Goal: Information Seeking & Learning: Learn about a topic

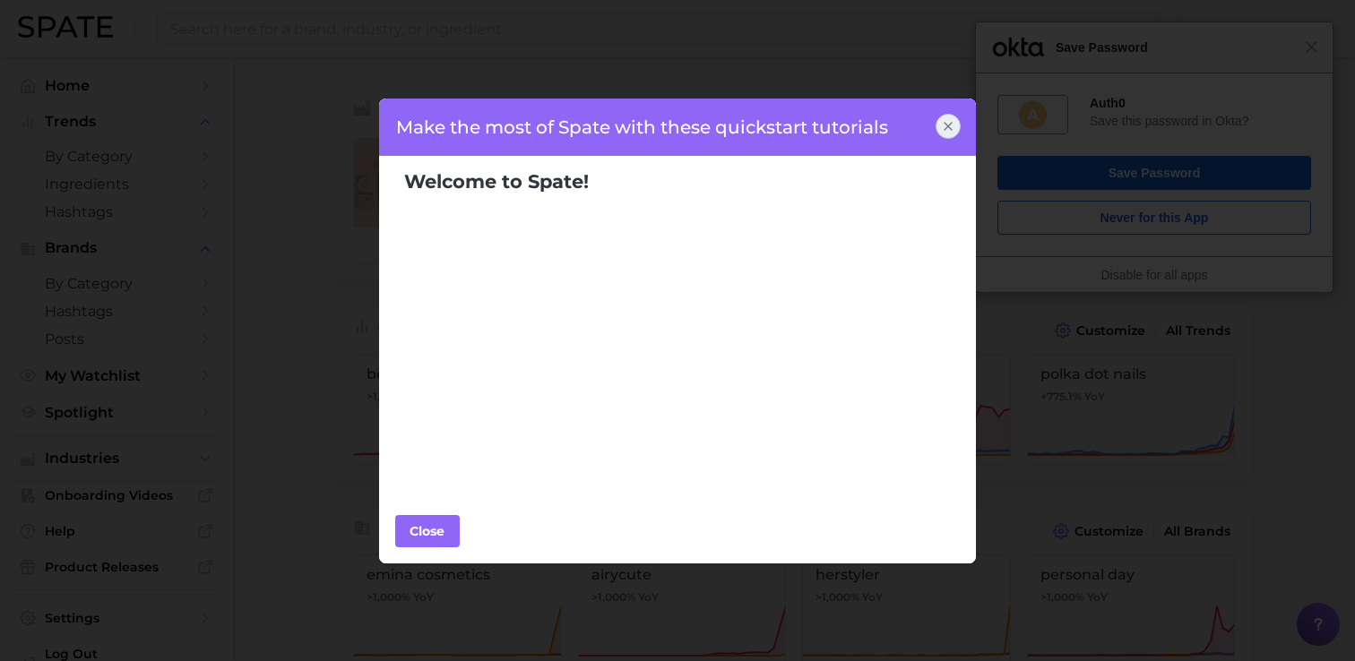
click at [956, 125] on div at bounding box center [948, 126] width 25 height 25
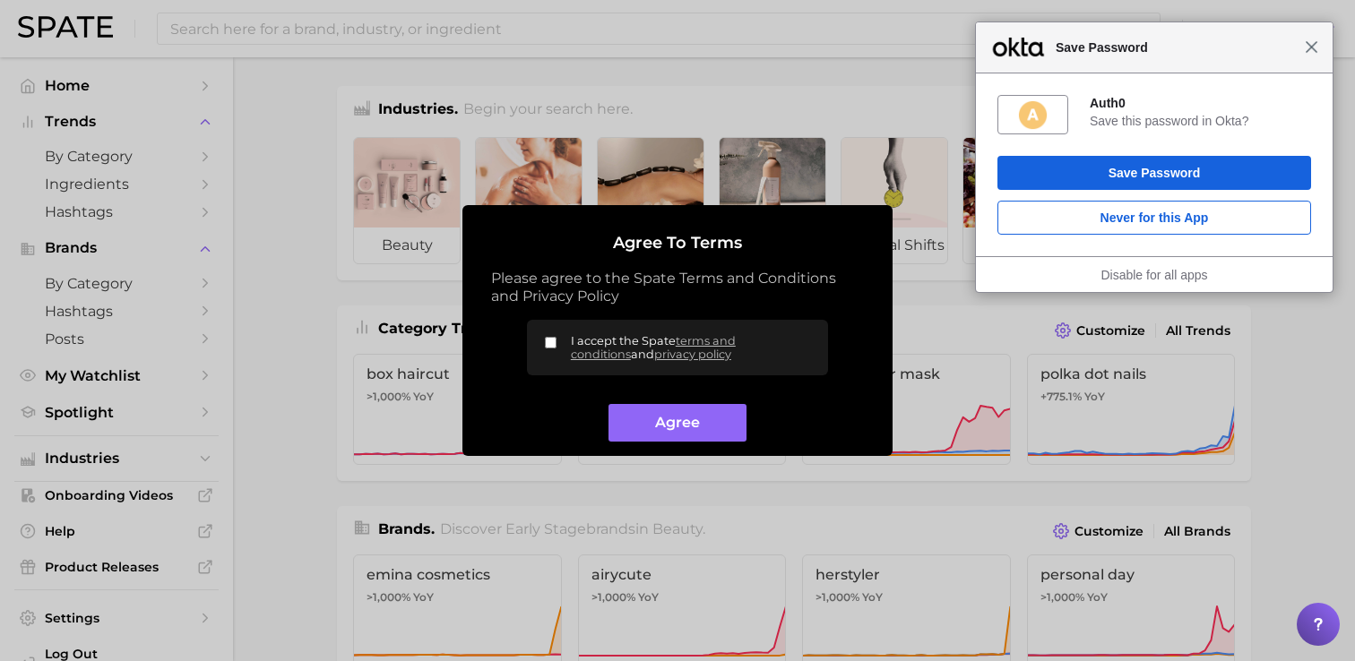
click at [1314, 48] on span "Close" at bounding box center [1311, 46] width 13 height 13
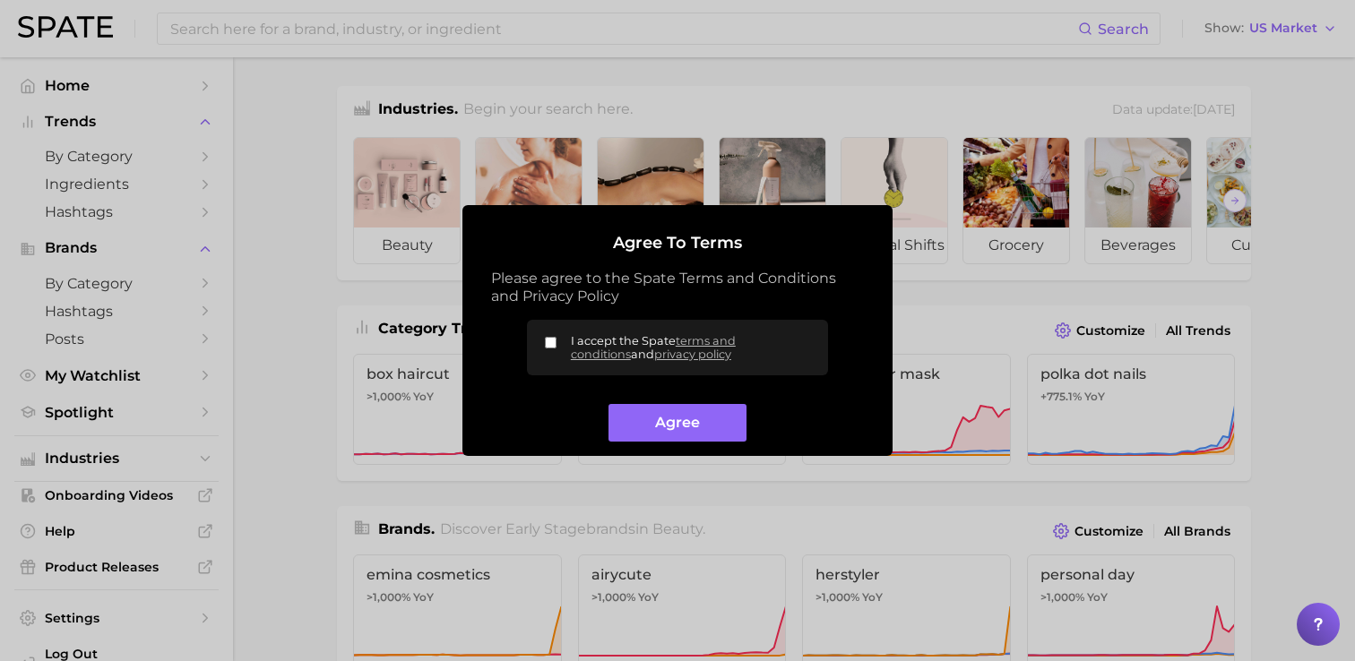
click at [567, 344] on label "I accept the Spate terms and conditions and privacy policy" at bounding box center [677, 348] width 301 height 56
click at [557, 344] on input "I accept the Spate terms and conditions and privacy policy" at bounding box center [551, 343] width 12 height 12
checkbox input "true"
click at [657, 424] on button "Agree" at bounding box center [677, 423] width 137 height 39
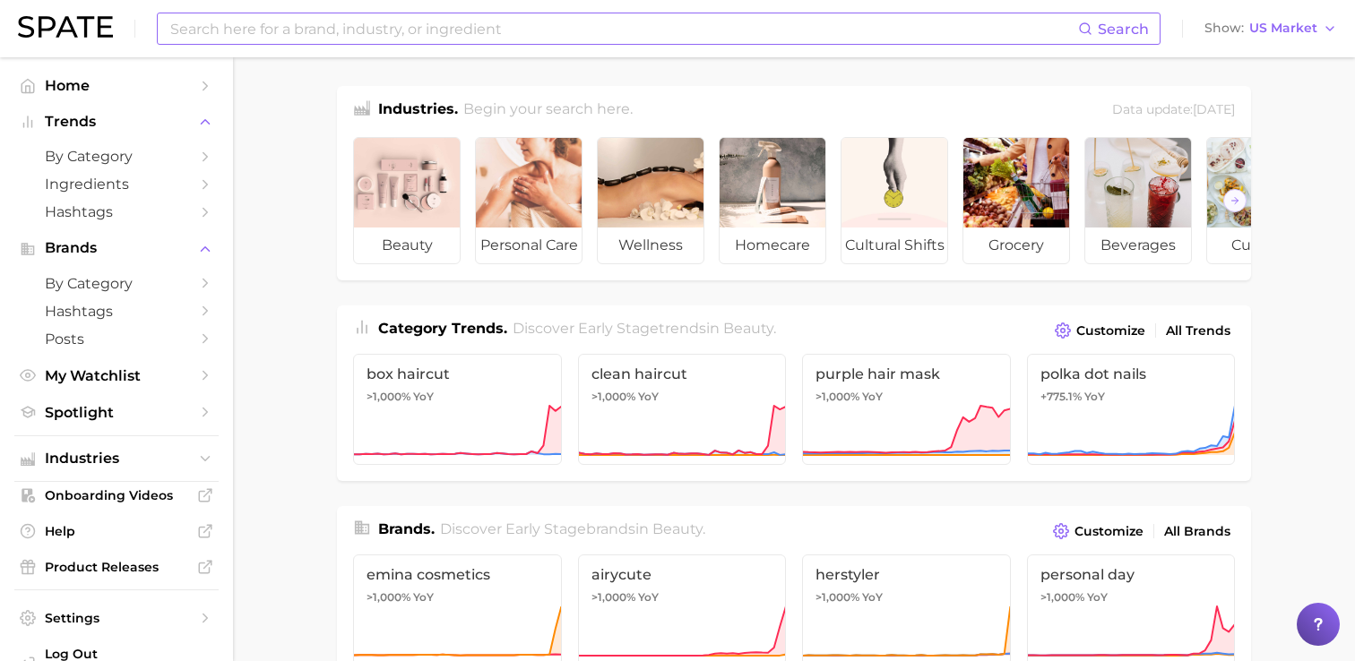
click at [389, 29] on input at bounding box center [624, 28] width 910 height 30
type input "i"
type input "p"
click at [41, 23] on img at bounding box center [65, 27] width 95 height 22
click at [447, 382] on span "box haircut" at bounding box center [458, 374] width 182 height 17
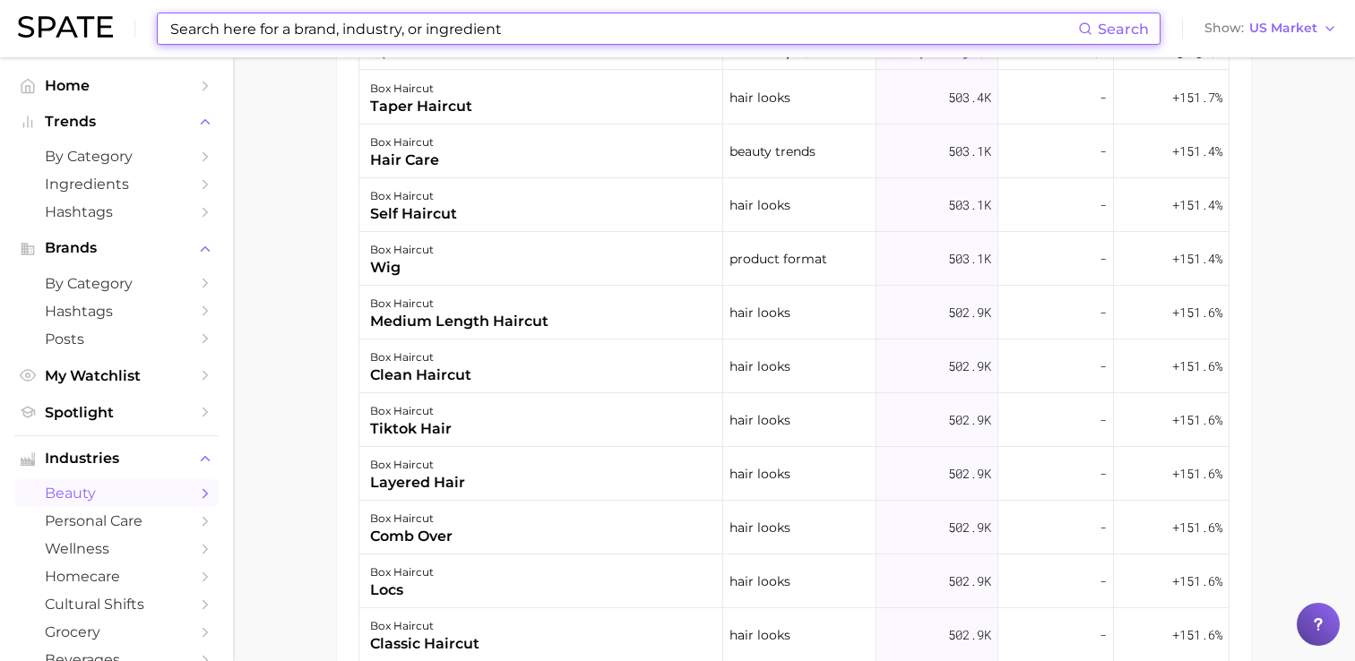
click at [439, 36] on input at bounding box center [624, 28] width 910 height 30
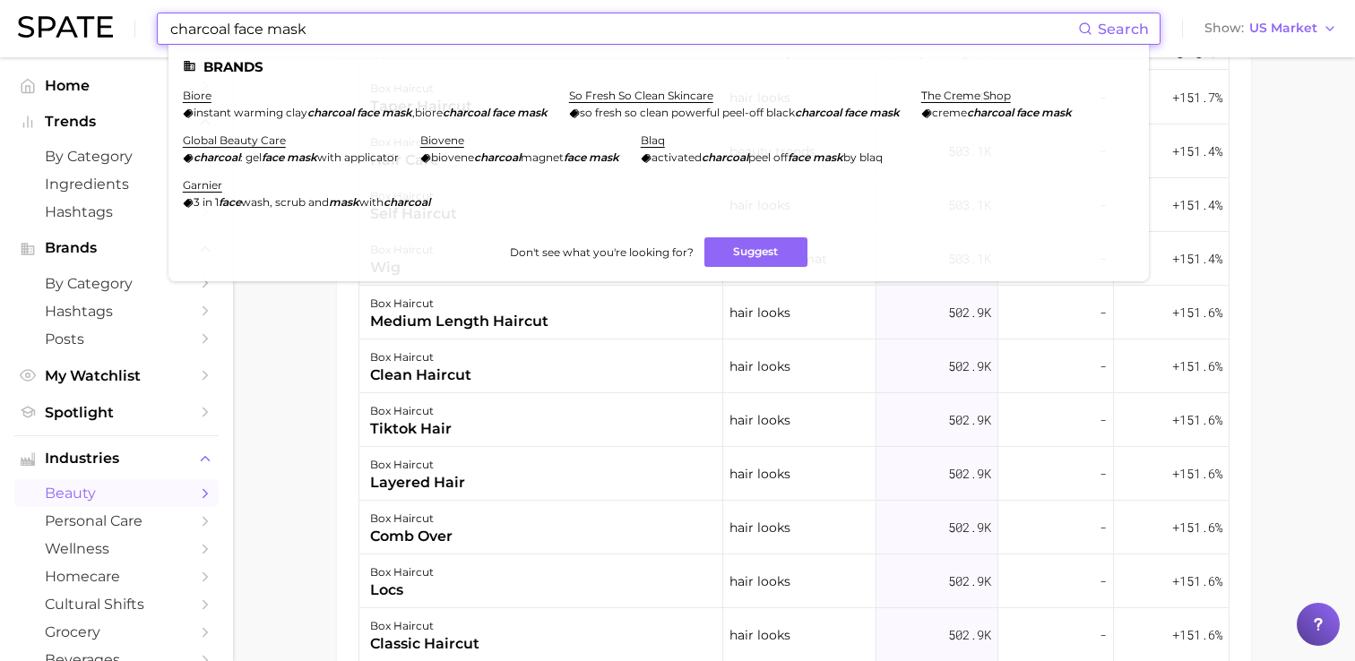
type input "charcoal face mask"
click at [1135, 26] on span "Search" at bounding box center [1123, 29] width 51 height 17
click at [252, 64] on li "Brands" at bounding box center [659, 66] width 952 height 15
click at [202, 98] on link "biore" at bounding box center [197, 95] width 29 height 13
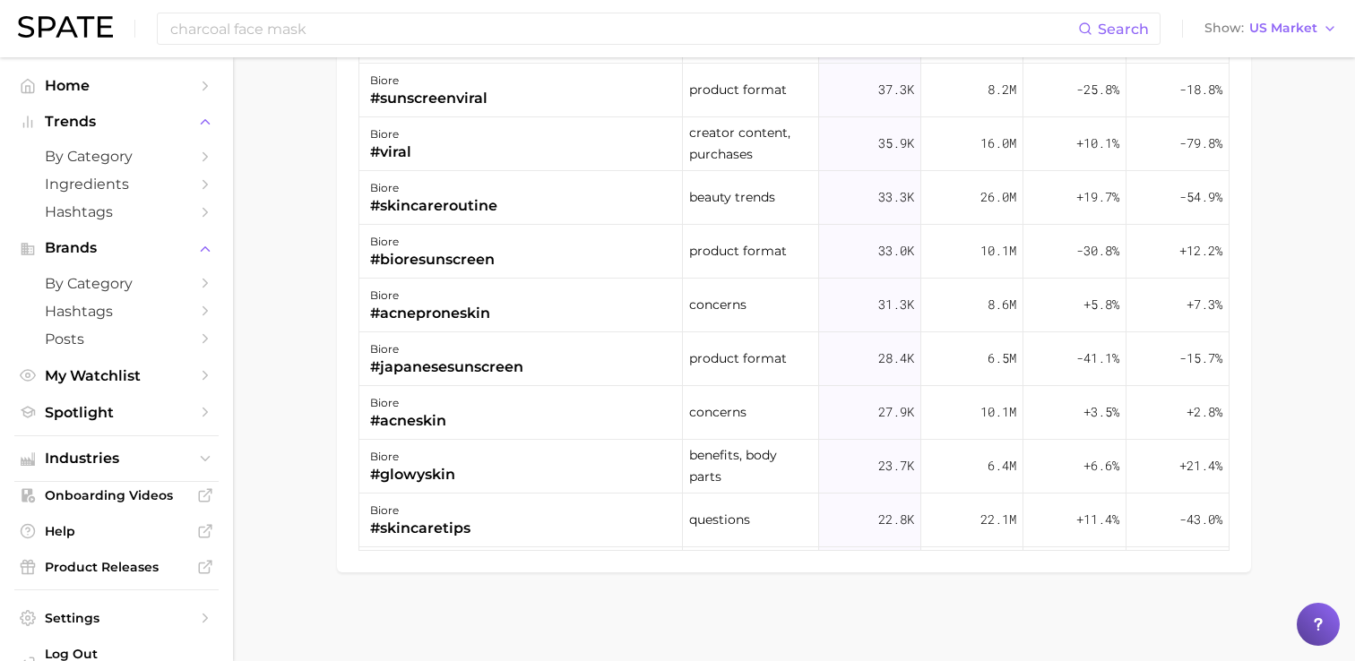
scroll to position [627, 0]
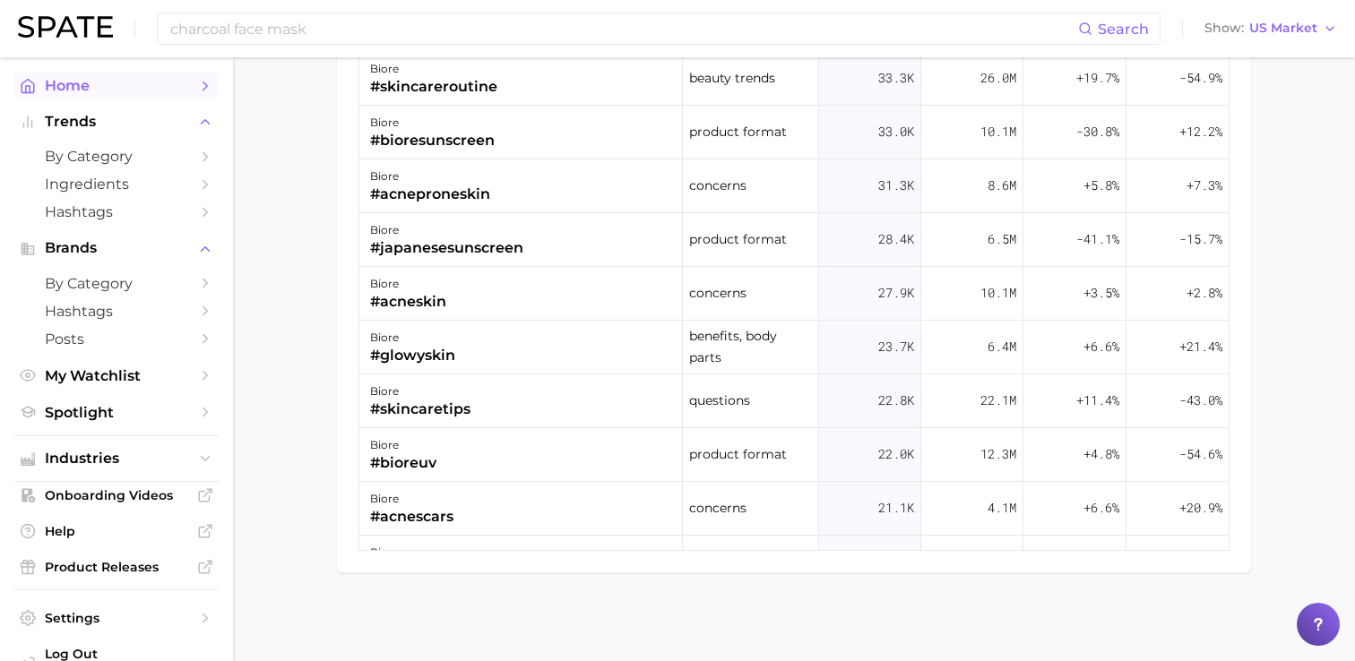
click at [69, 94] on link "Home" at bounding box center [116, 86] width 204 height 28
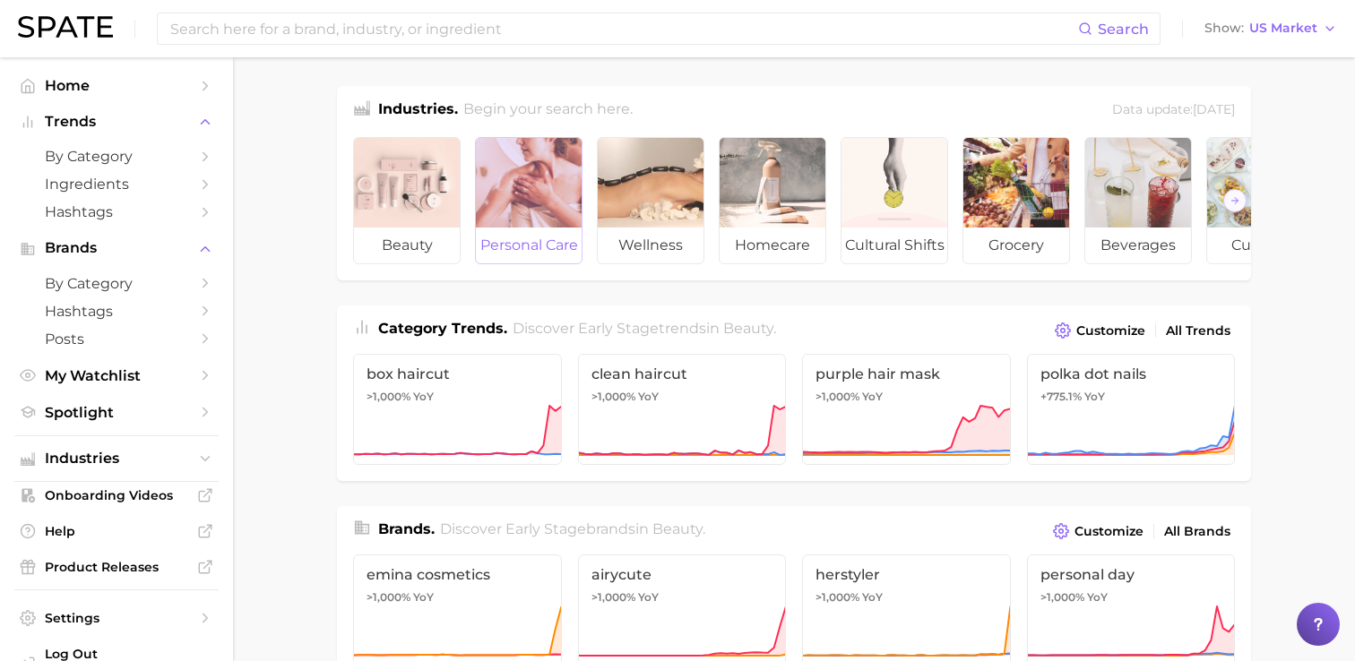
click at [520, 197] on div at bounding box center [529, 183] width 106 height 90
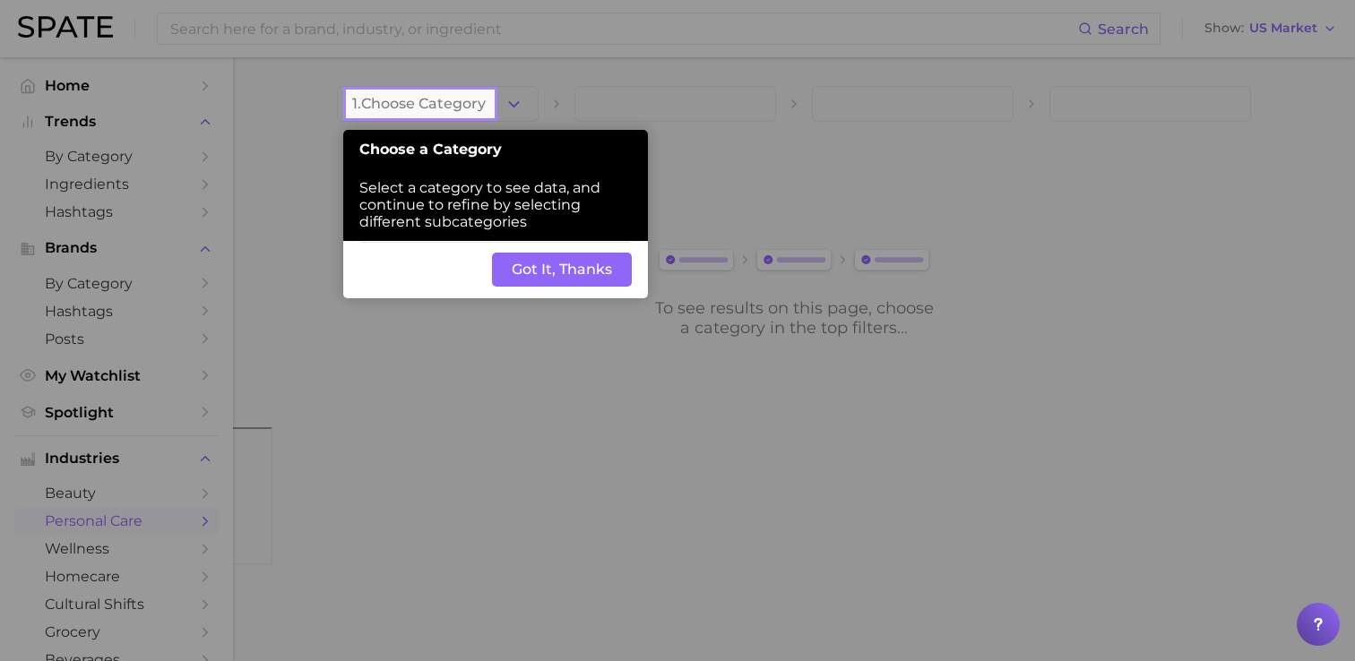
click at [573, 269] on button "Got It, Thanks" at bounding box center [562, 270] width 140 height 34
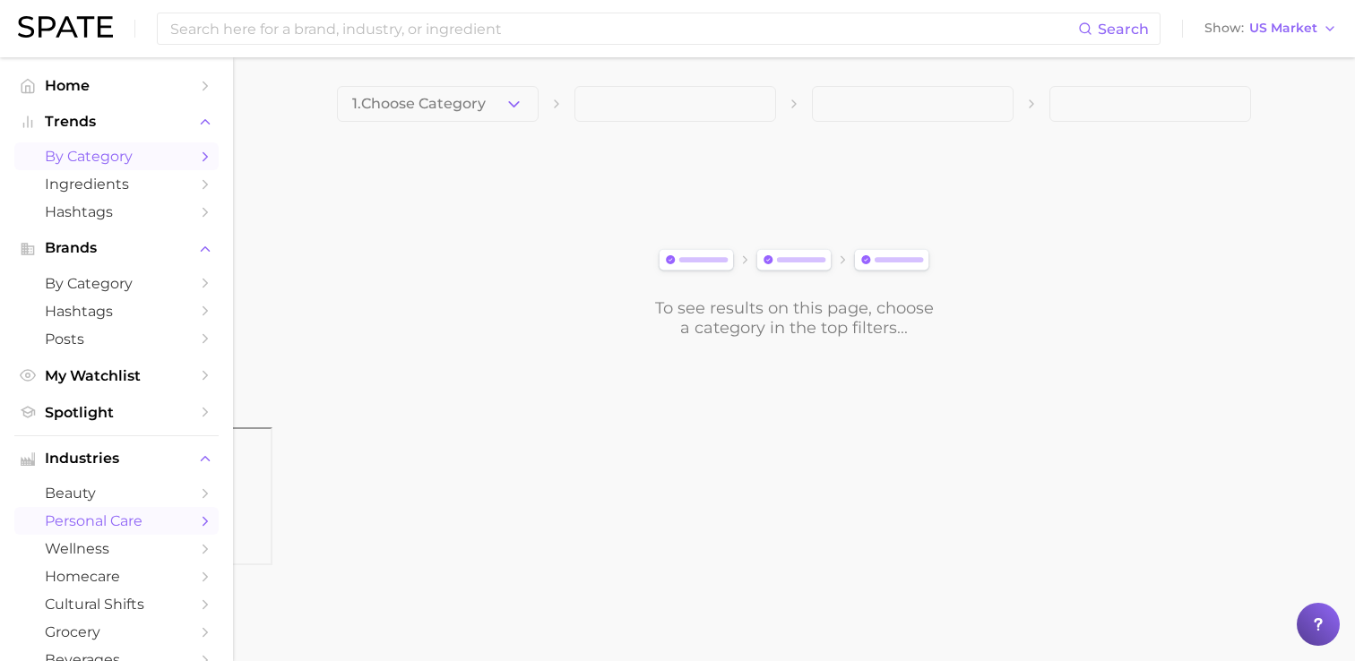
click at [211, 155] on icon "Sidebar" at bounding box center [205, 157] width 16 height 16
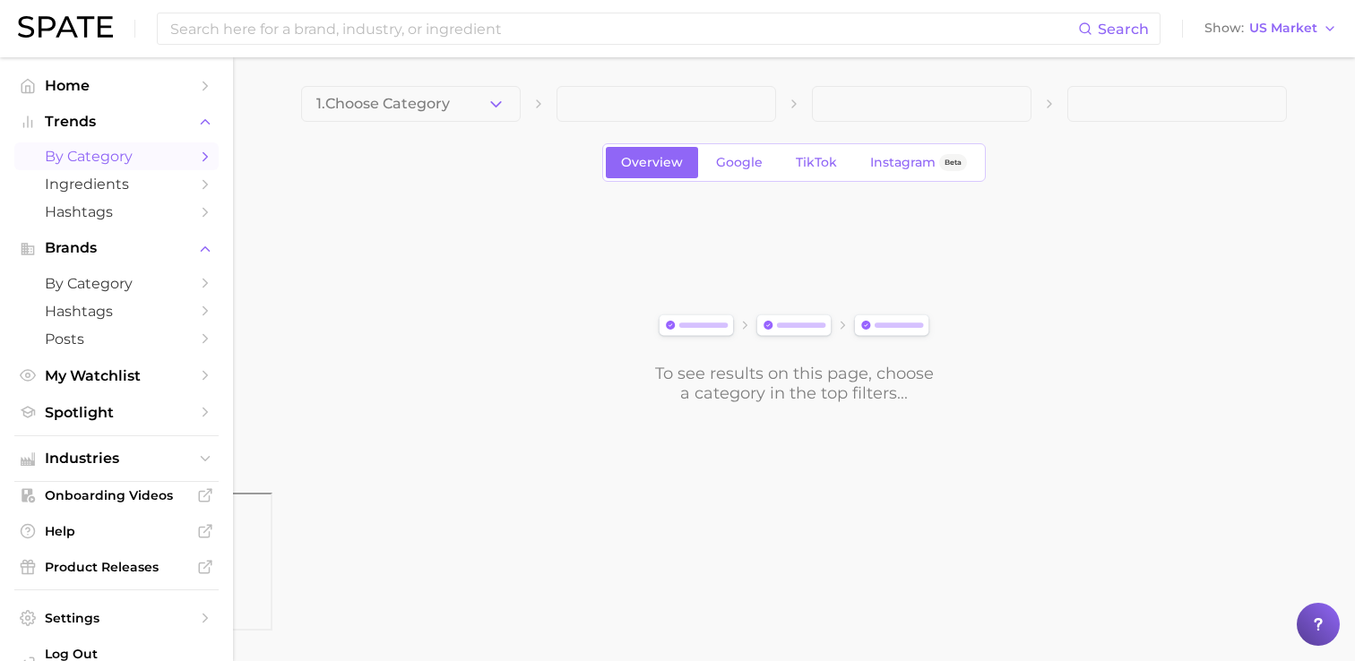
click at [82, 30] on img at bounding box center [65, 27] width 95 height 22
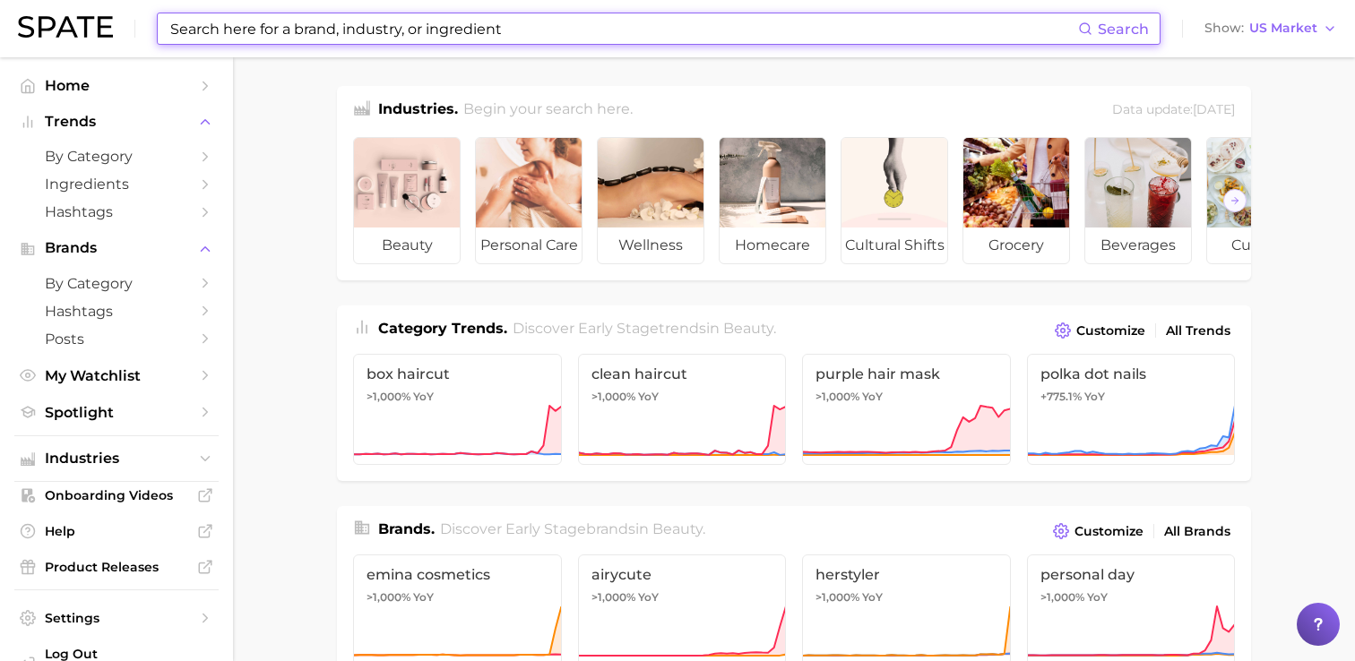
click at [492, 23] on input at bounding box center [624, 28] width 910 height 30
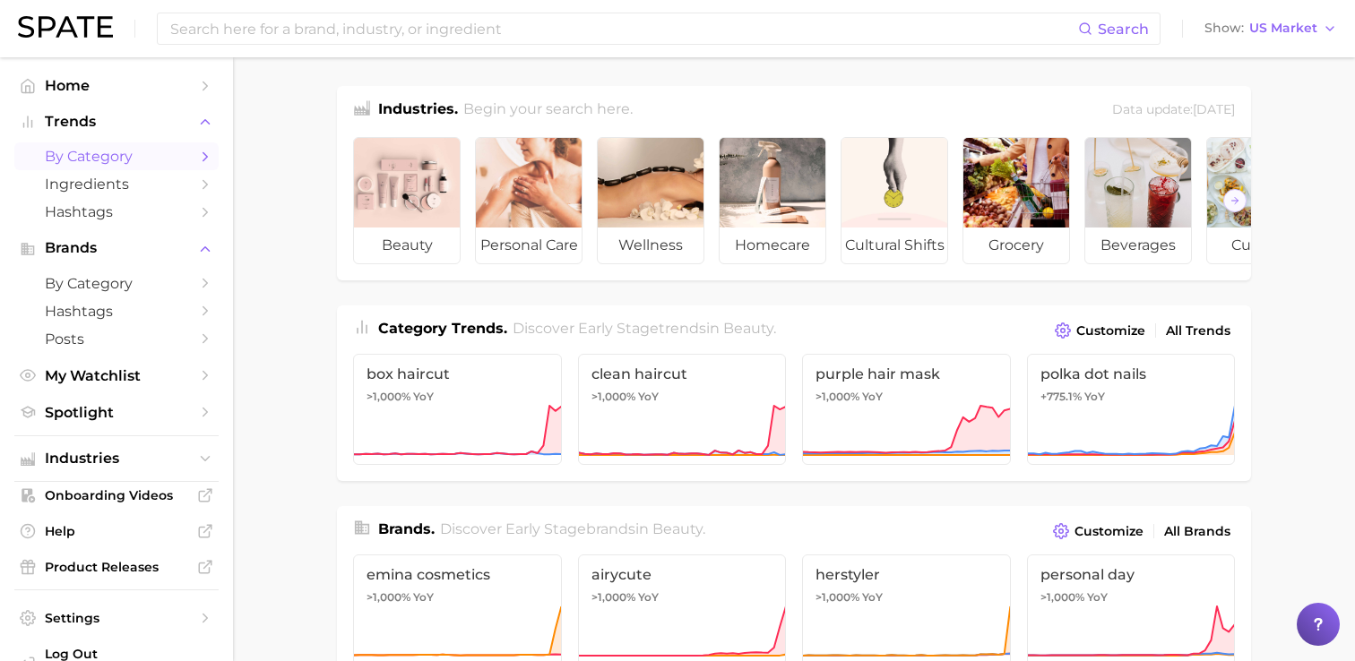
click at [203, 160] on polyline "Sidebar" at bounding box center [205, 156] width 4 height 8
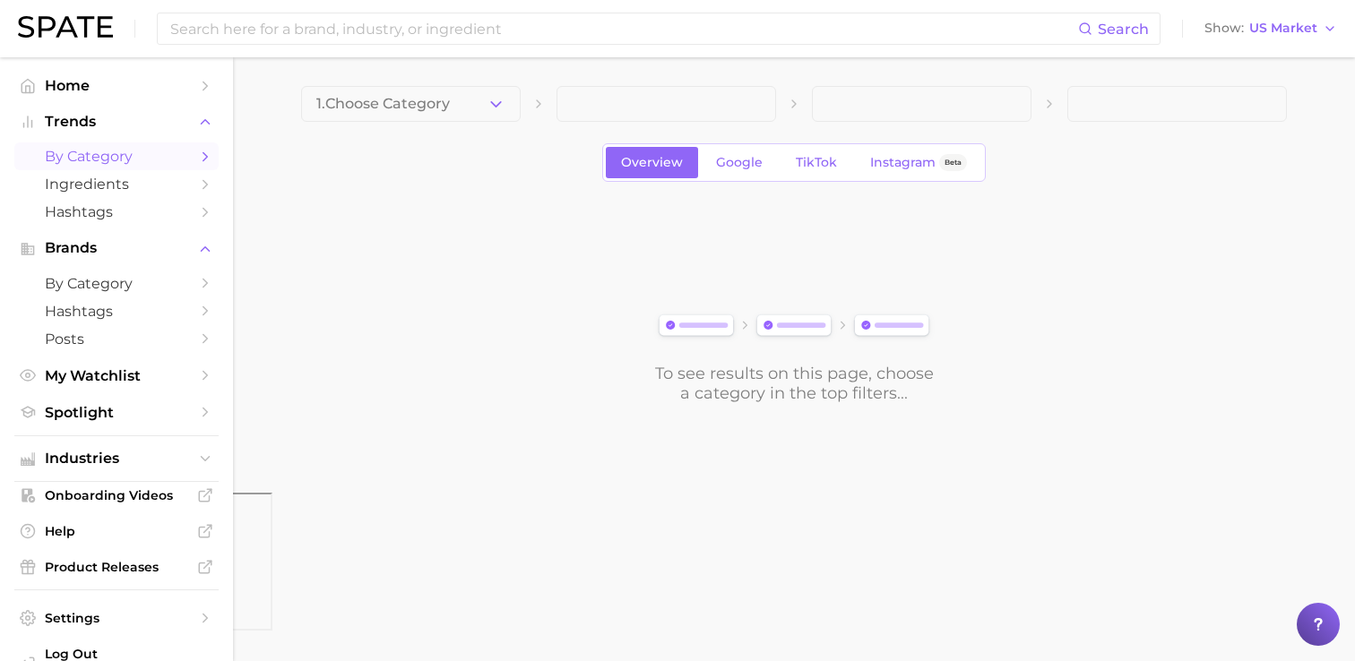
click at [203, 160] on polyline "Sidebar" at bounding box center [205, 156] width 4 height 8
click at [149, 259] on button "Brands" at bounding box center [116, 248] width 204 height 27
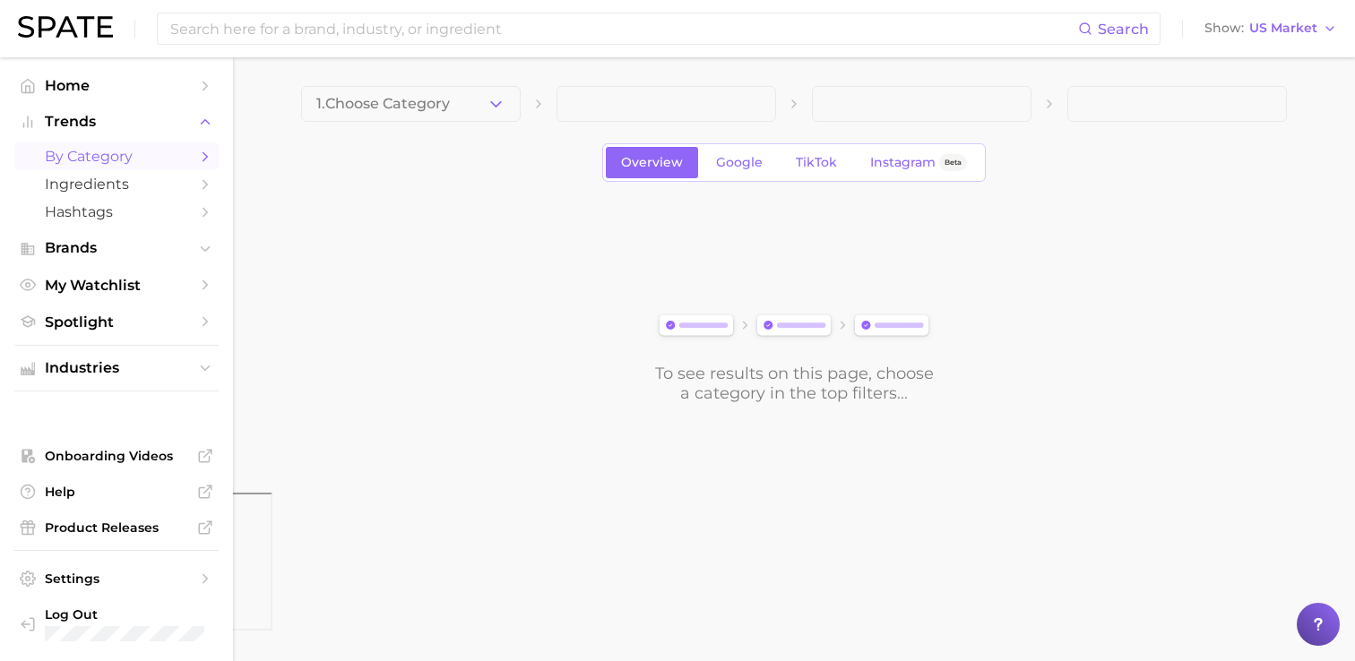
click at [131, 265] on ul "Home Trends by Category Ingredients Hashtags Brands My Watchlist Spotlight" at bounding box center [116, 204] width 204 height 264
click at [135, 251] on span "Brands" at bounding box center [116, 248] width 143 height 16
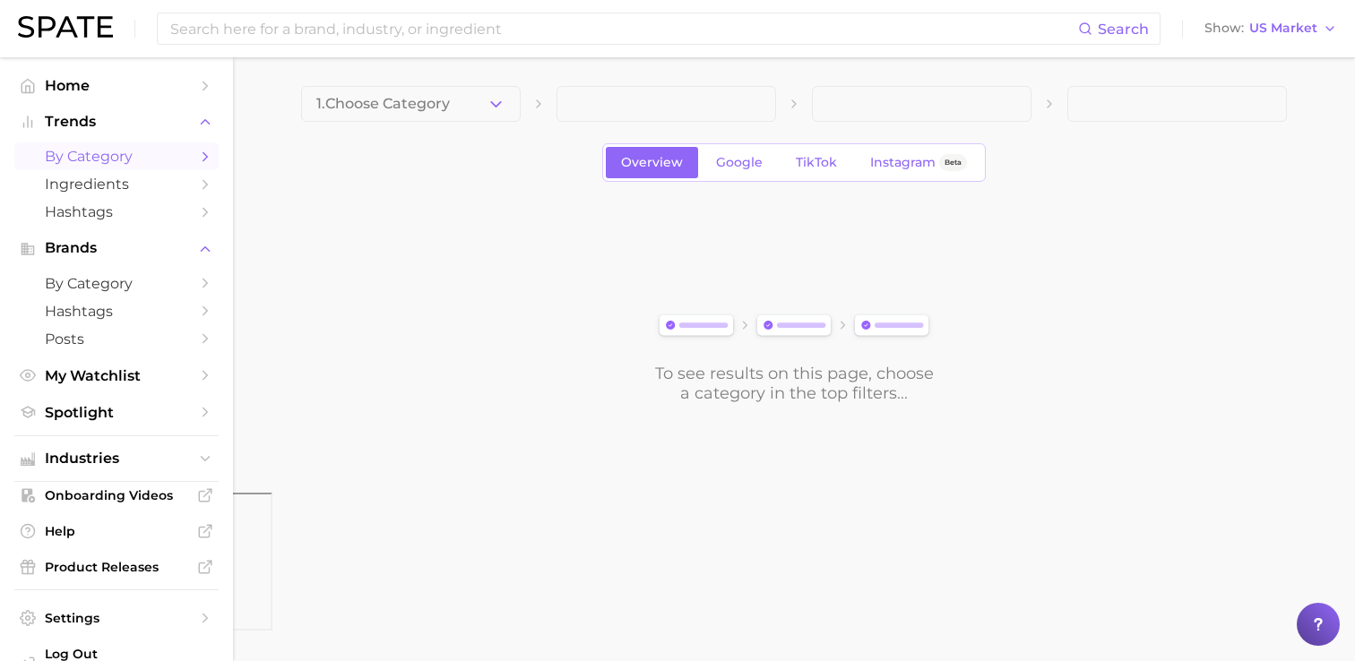
click at [72, 42] on div "Search Show US Market" at bounding box center [677, 28] width 1319 height 57
click at [75, 34] on img at bounding box center [65, 27] width 95 height 22
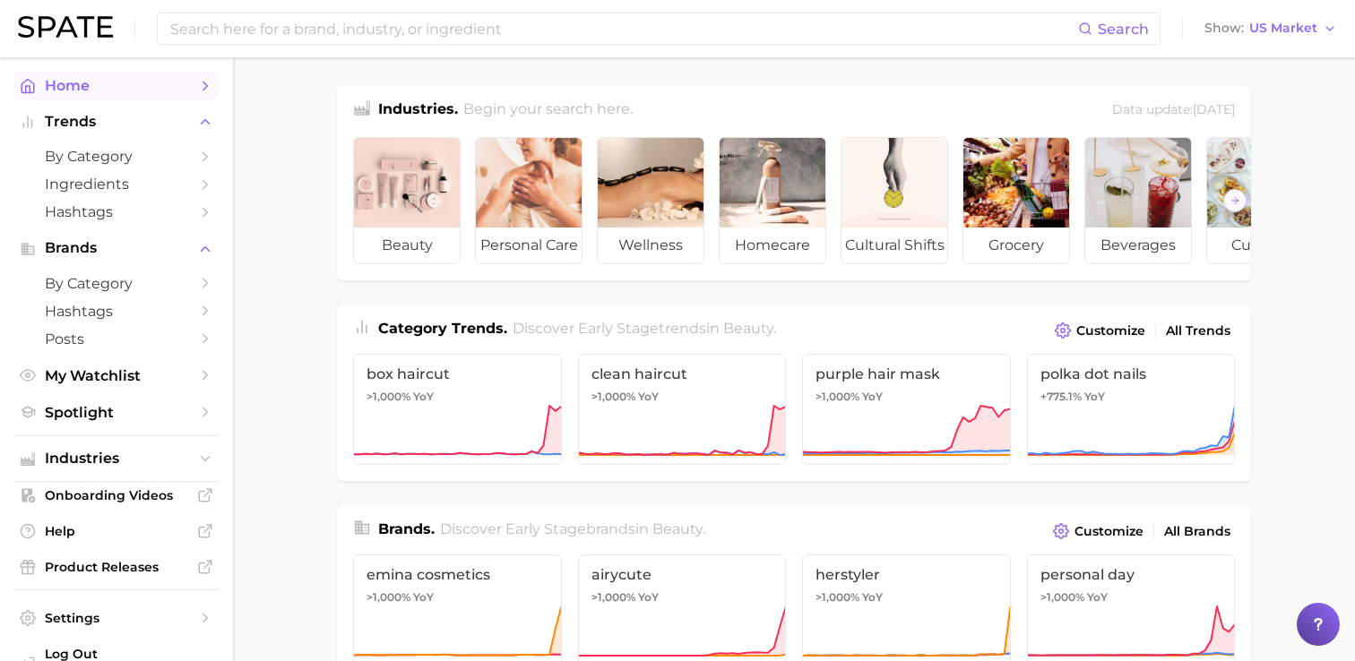
click at [76, 90] on span "Home" at bounding box center [116, 85] width 143 height 17
click at [207, 86] on icon "Sidebar" at bounding box center [205, 86] width 16 height 16
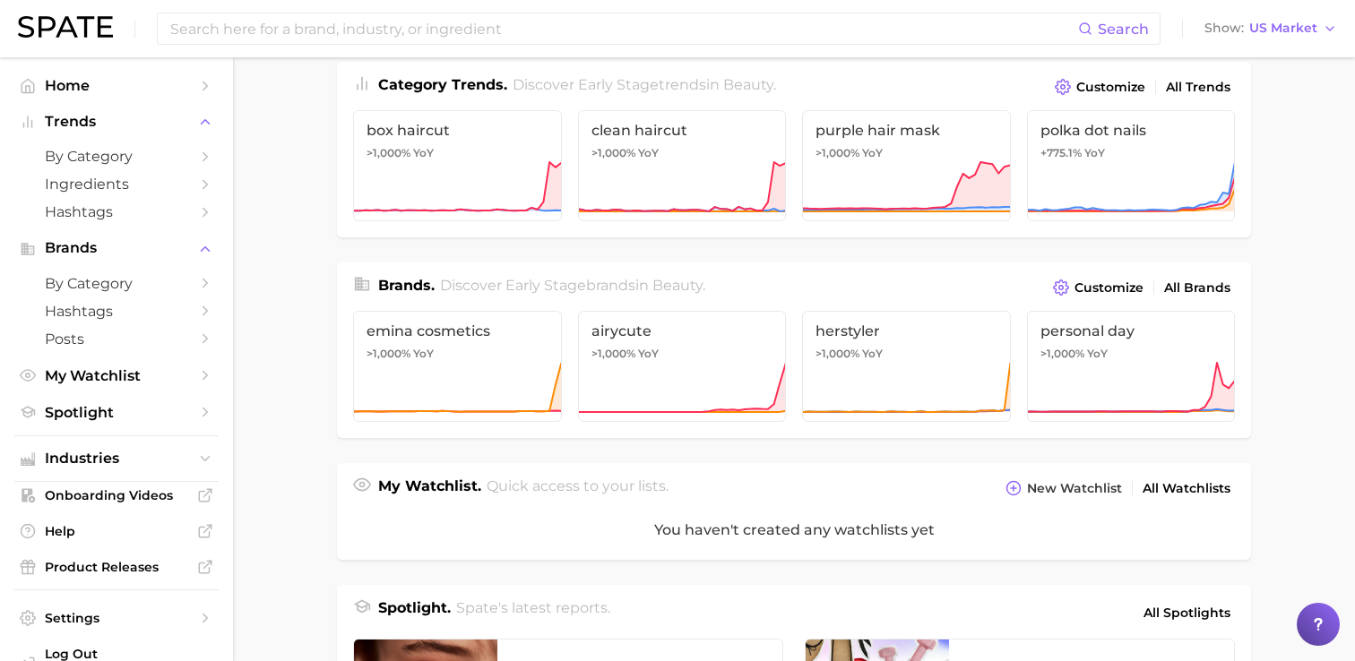
scroll to position [247, 0]
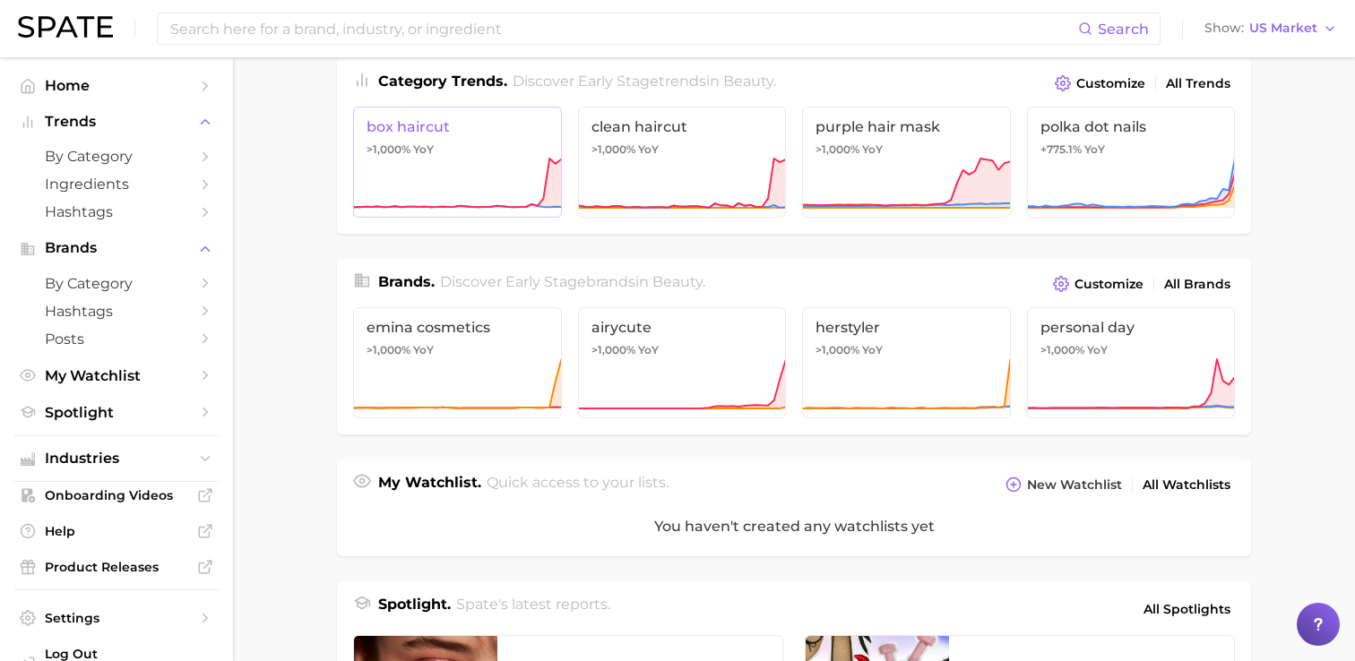
click at [480, 137] on link "box haircut >1,000% YoY" at bounding box center [457, 162] width 209 height 111
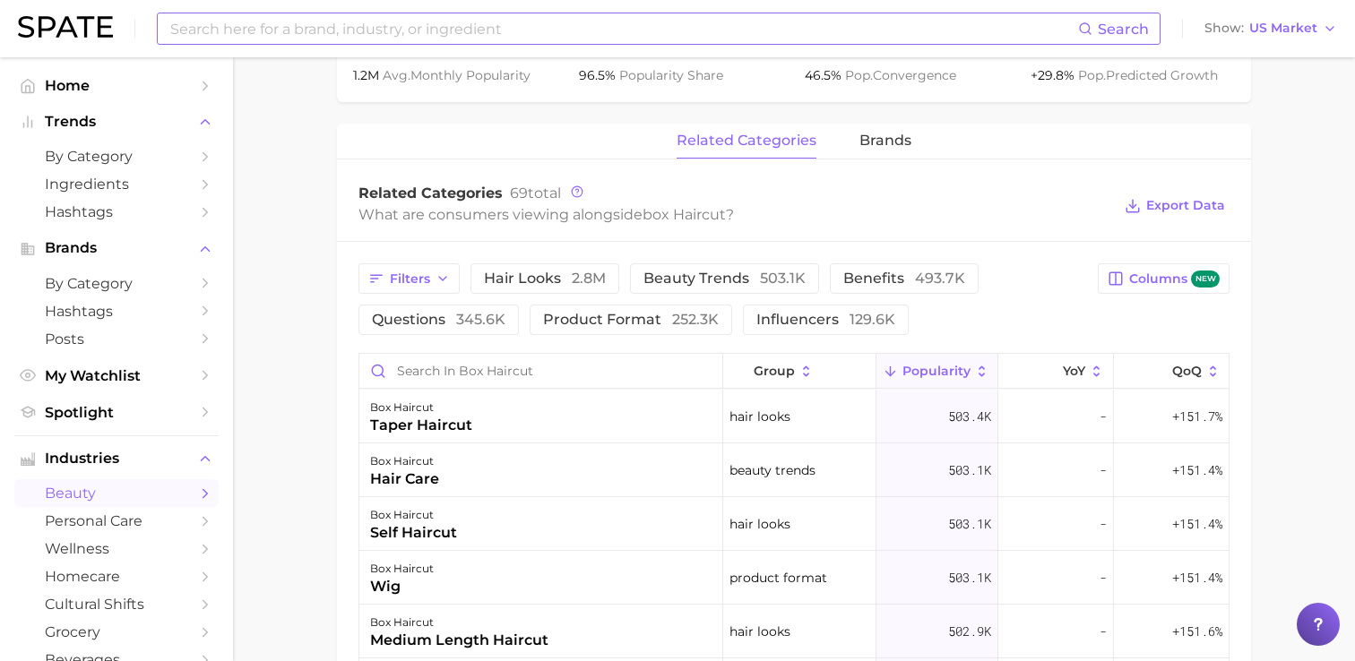
click at [320, 28] on input at bounding box center [624, 28] width 910 height 30
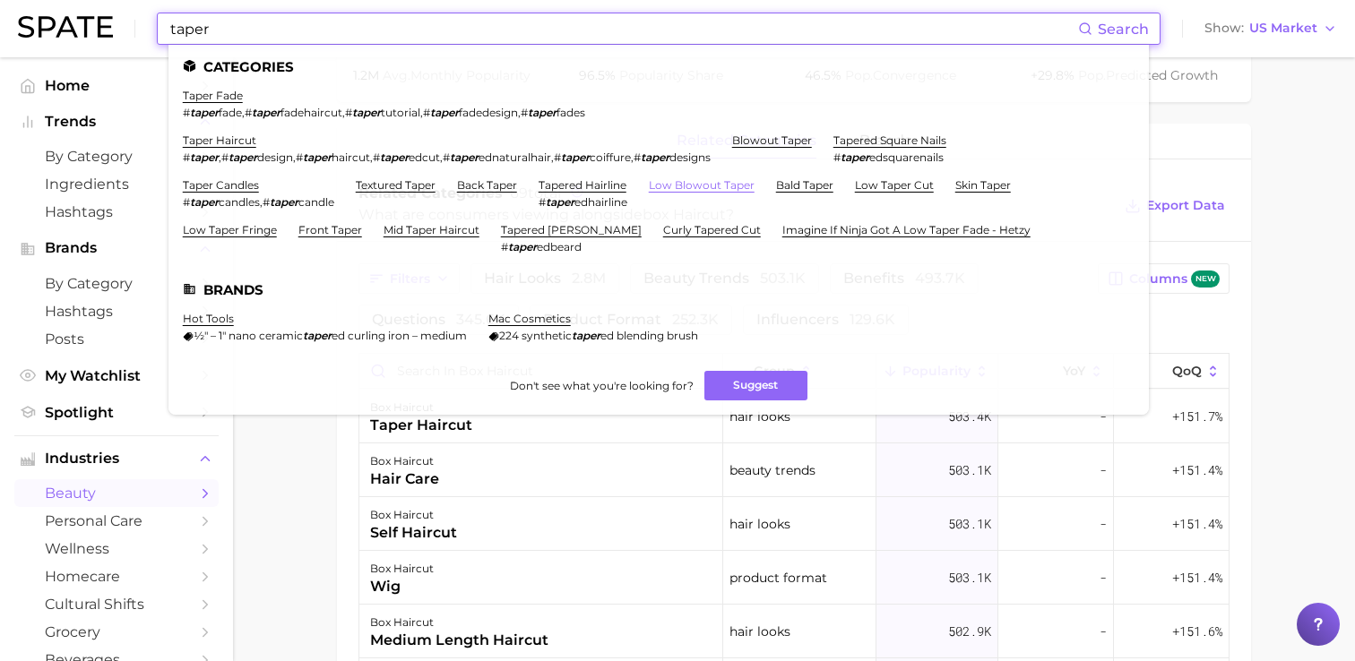
type input "taper"
click at [696, 182] on link "low blowout taper" at bounding box center [702, 184] width 106 height 13
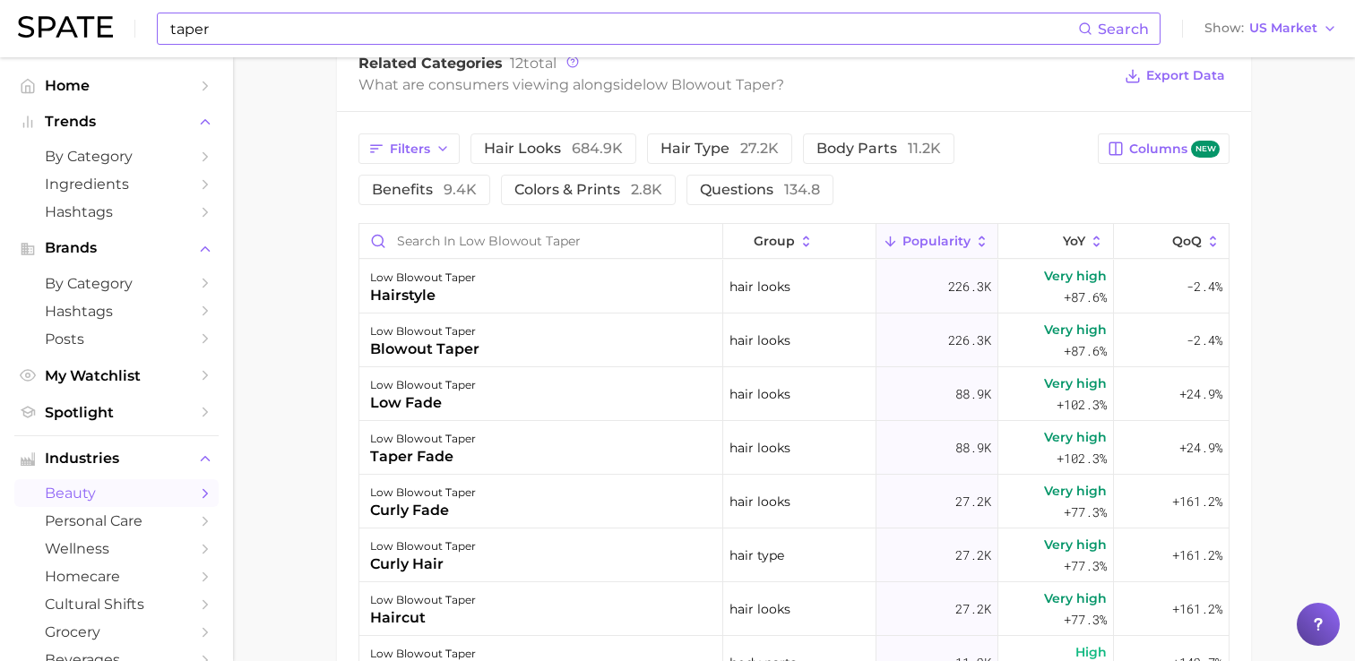
scroll to position [920, 0]
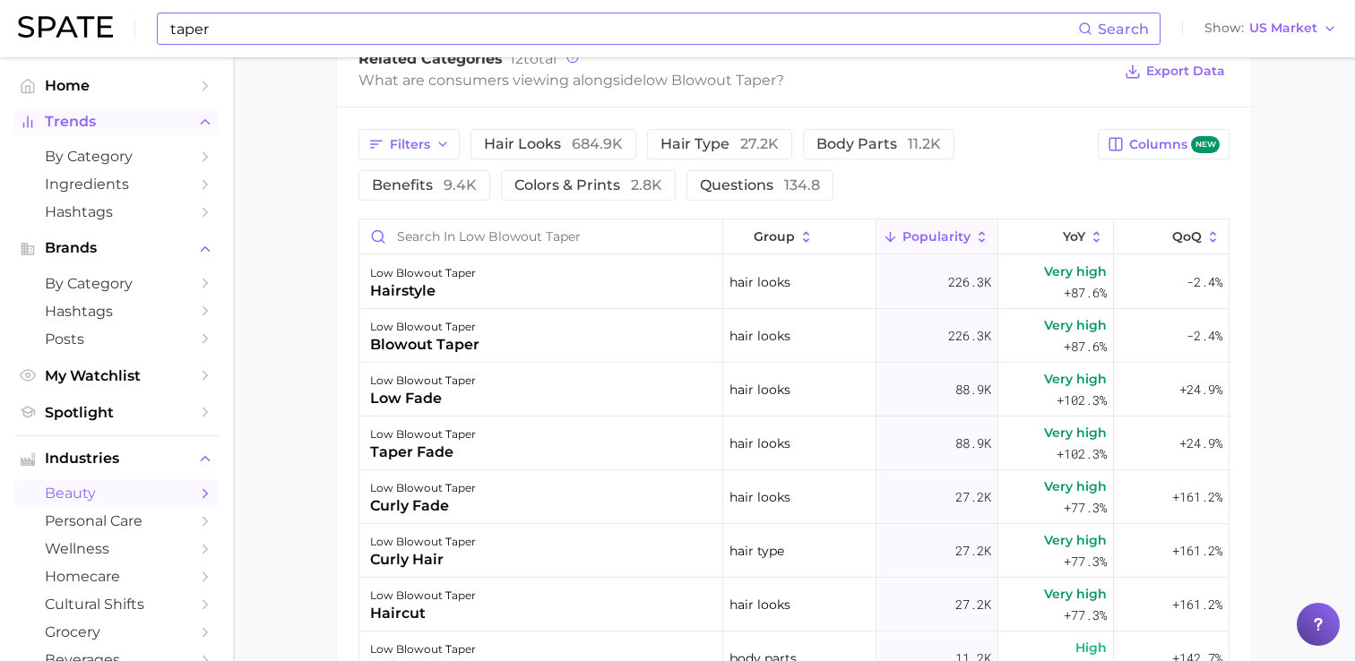
click at [212, 127] on icon "Sidebar" at bounding box center [205, 122] width 16 height 16
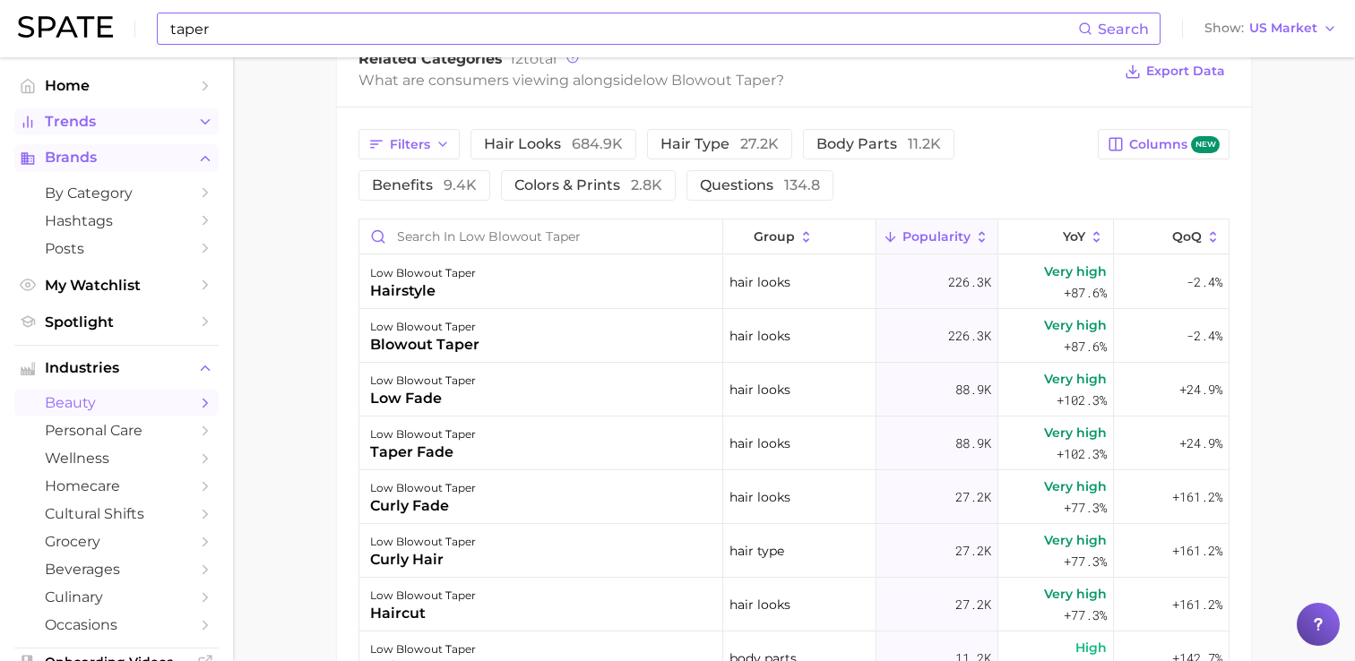
click at [210, 151] on icon "Sidebar" at bounding box center [205, 159] width 16 height 16
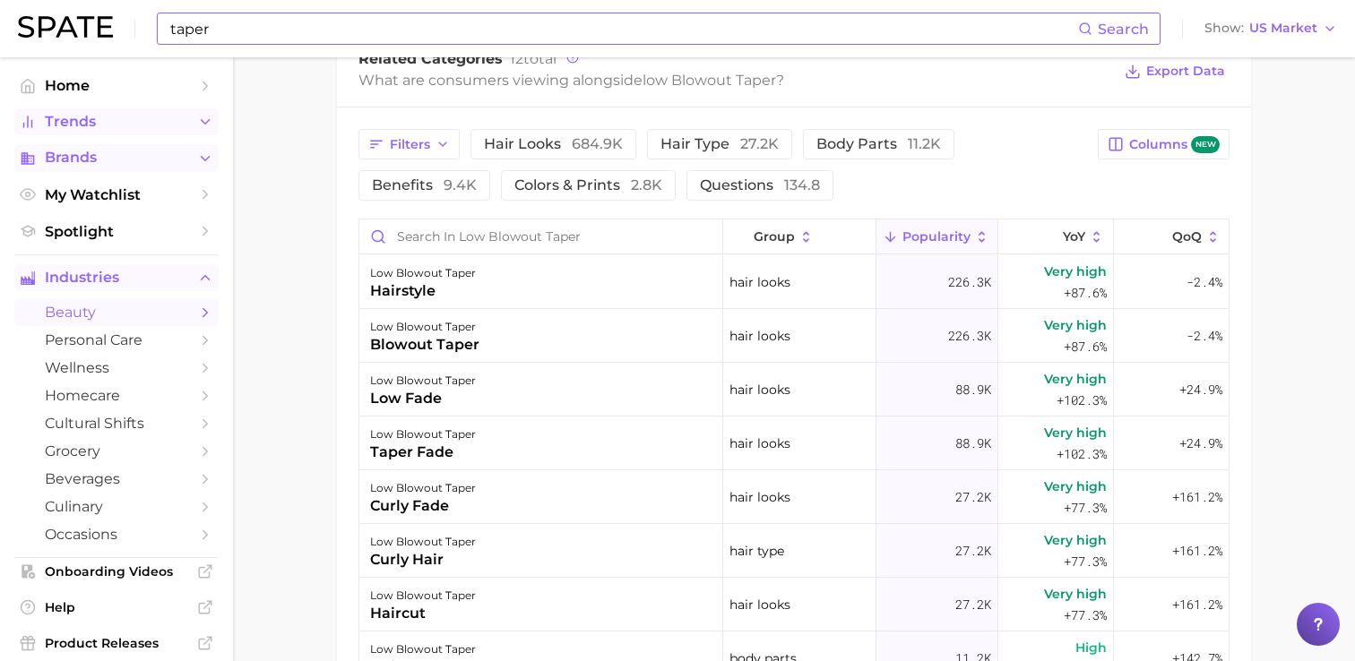
click at [203, 281] on icon "Sidebar" at bounding box center [205, 278] width 16 height 16
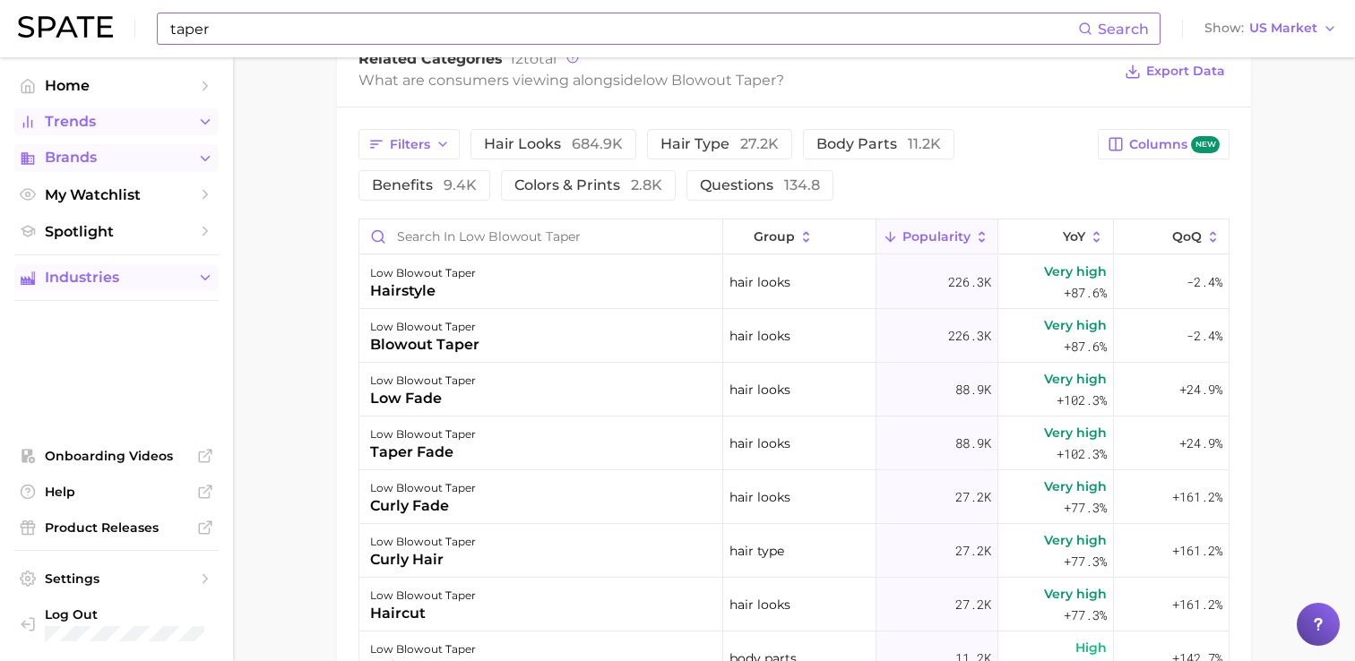
click at [210, 160] on icon "Sidebar" at bounding box center [205, 159] width 16 height 16
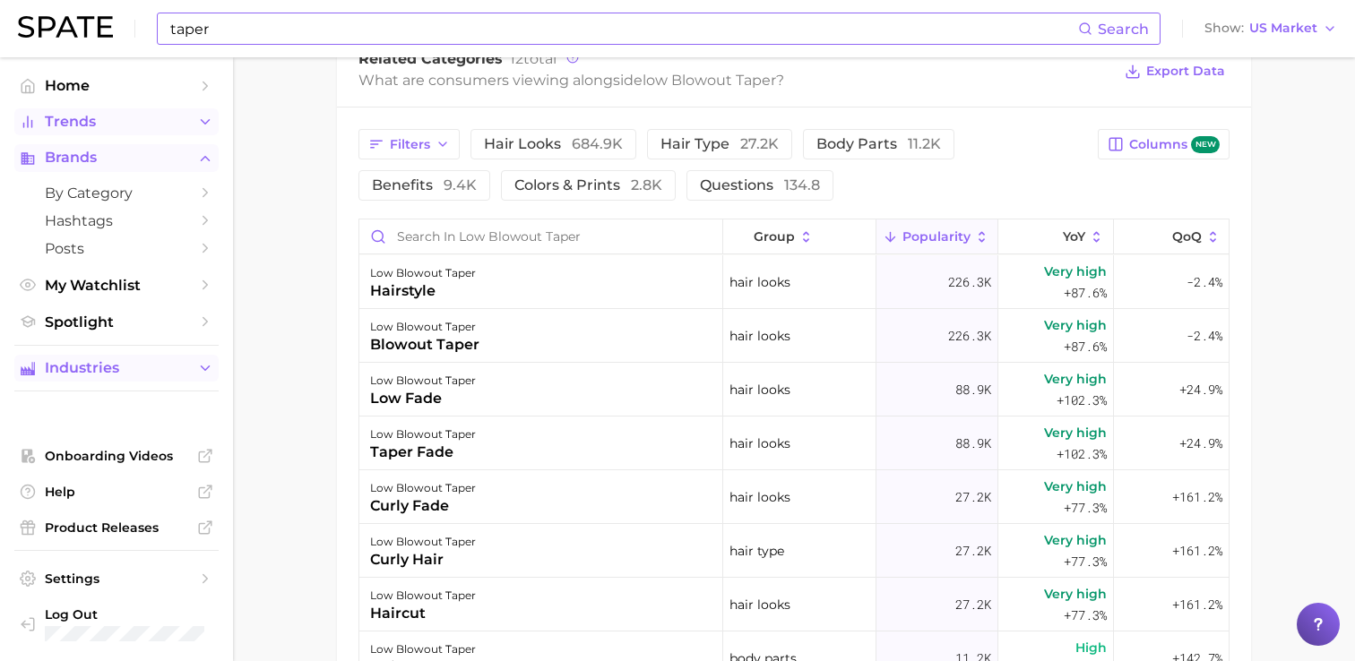
click at [211, 160] on icon "Sidebar" at bounding box center [205, 159] width 16 height 16
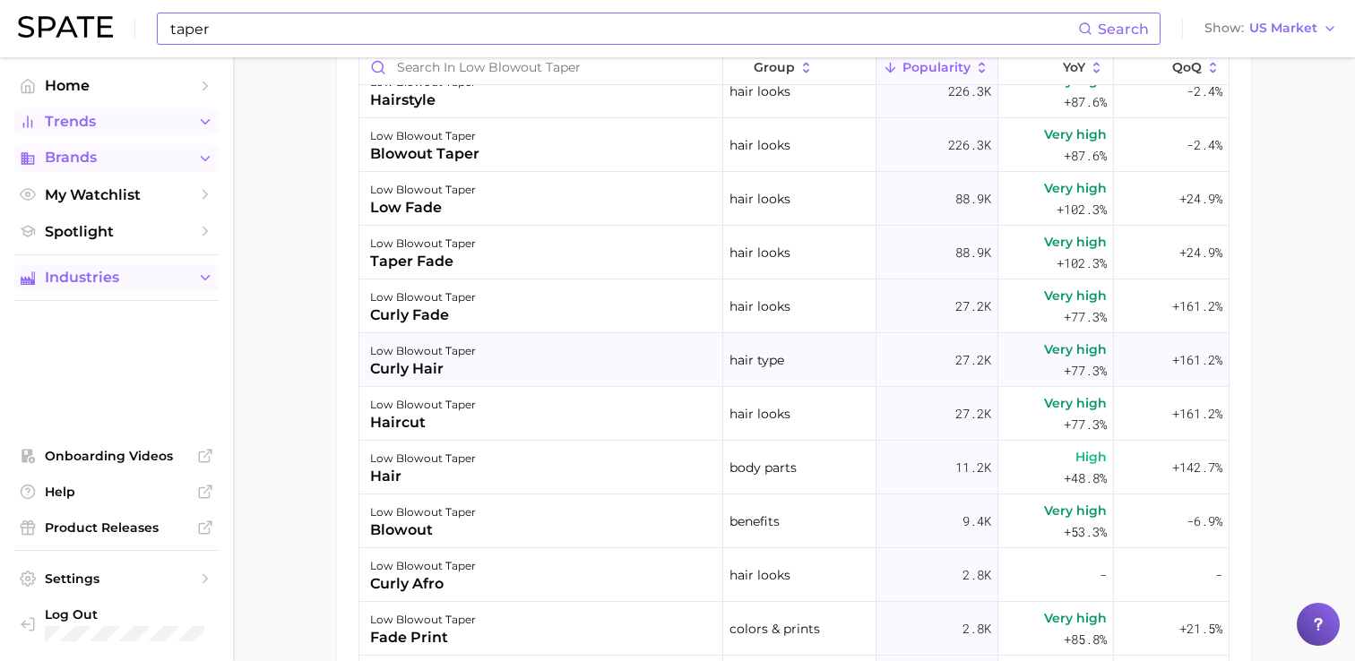
scroll to position [1111, 0]
